Goal: Navigation & Orientation: Find specific page/section

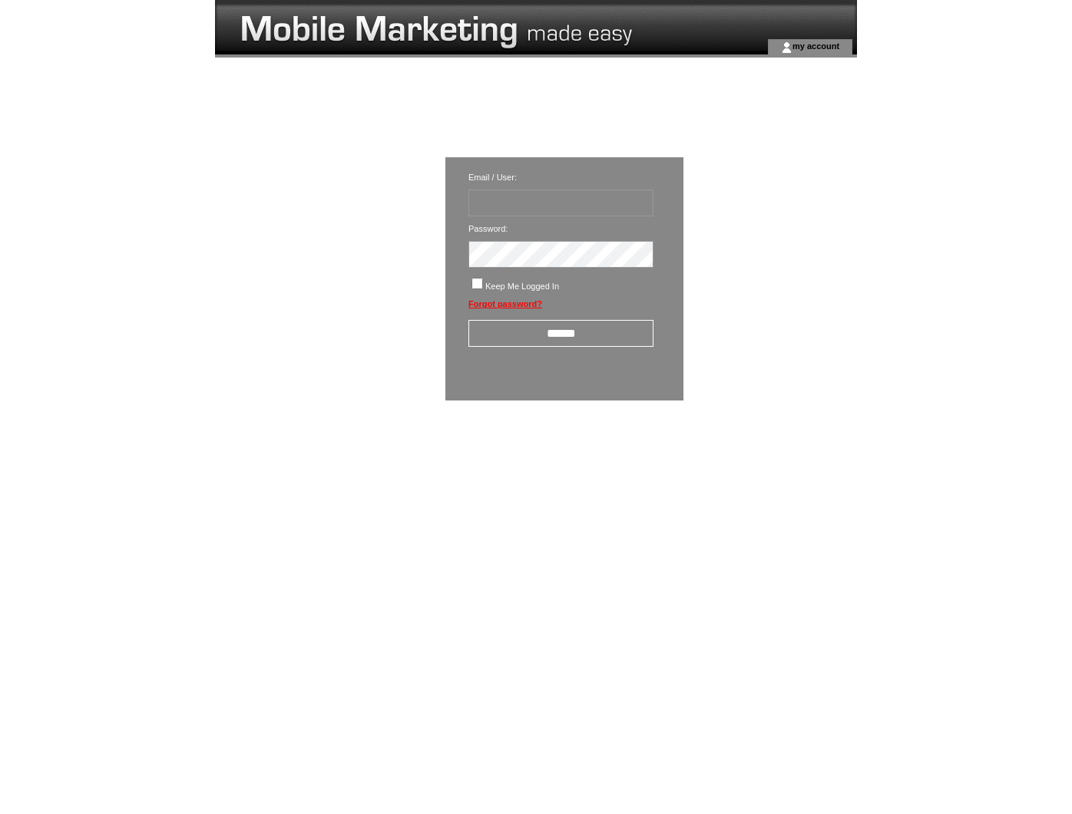
click at [815, 46] on span "my account" at bounding box center [815, 45] width 47 height 9
